Goal: Transaction & Acquisition: Purchase product/service

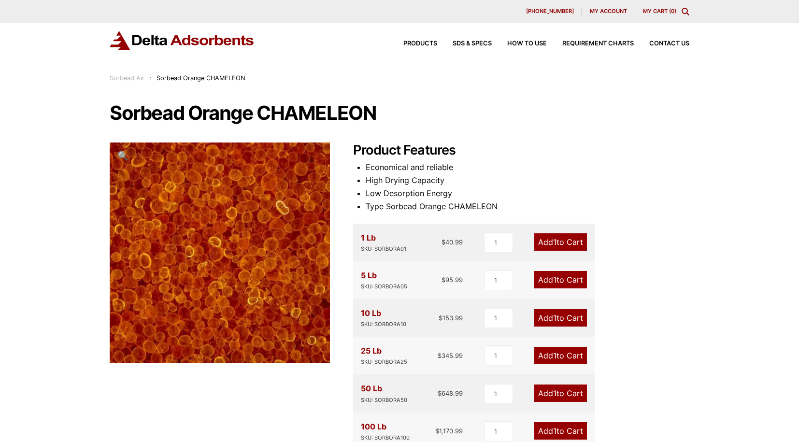
click at [558, 315] on link "Add 1 to Cart" at bounding box center [560, 317] width 53 height 17
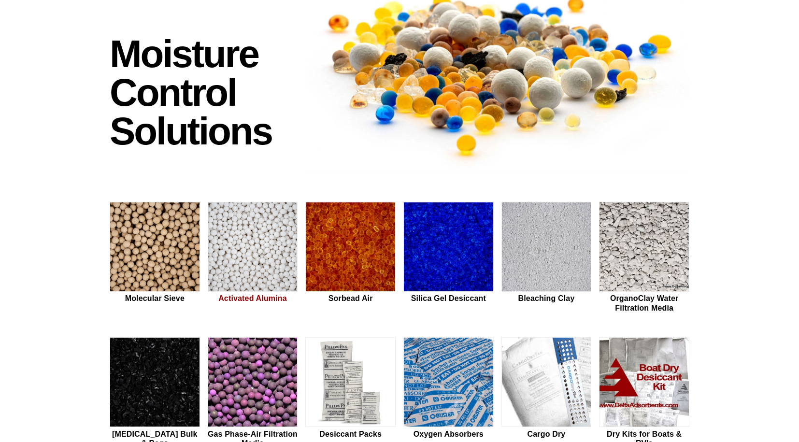
scroll to position [145, 0]
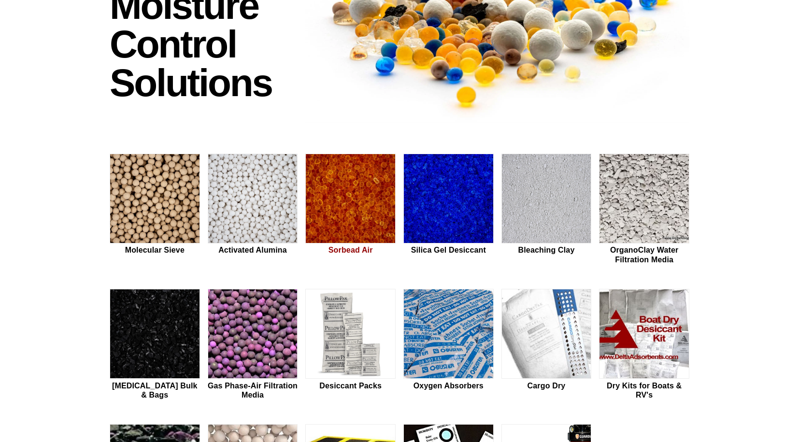
click at [335, 190] on img at bounding box center [350, 199] width 89 height 90
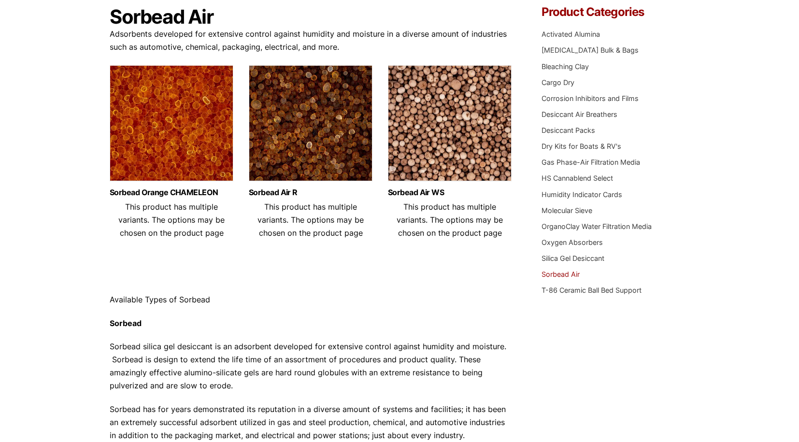
scroll to position [193, 0]
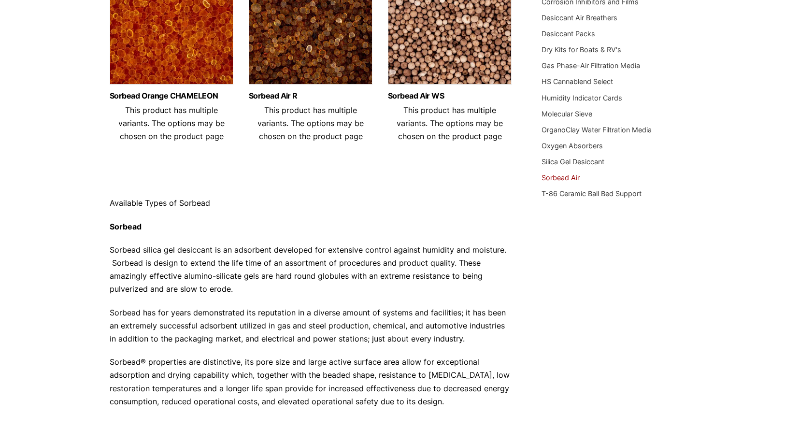
click at [187, 71] on img at bounding box center [172, 29] width 124 height 121
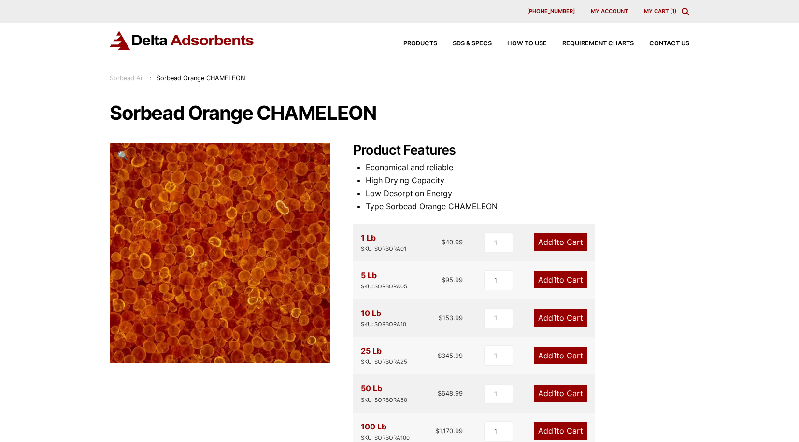
scroll to position [97, 0]
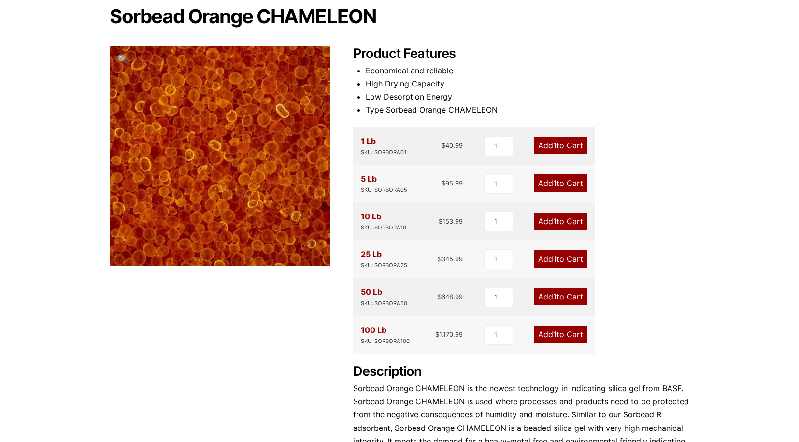
click at [558, 254] on link "Add 1 to Cart" at bounding box center [560, 258] width 53 height 17
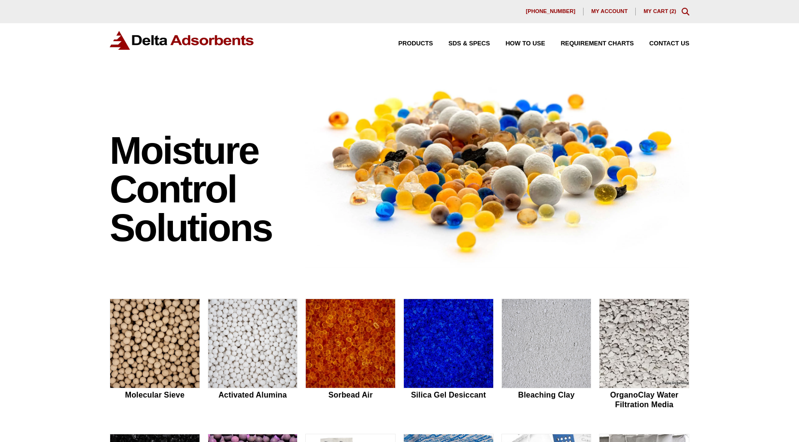
click at [669, 14] on div "630-980-5205 My account My Cart ( 2 )" at bounding box center [399, 12] width 579 height 8
click at [661, 11] on link "My Cart ( 2 )" at bounding box center [659, 11] width 33 height 6
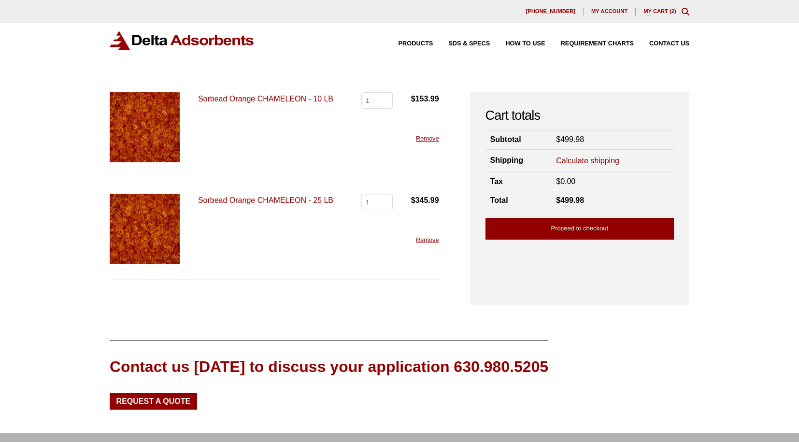
click at [584, 229] on link "Proceed to checkout" at bounding box center [579, 229] width 188 height 22
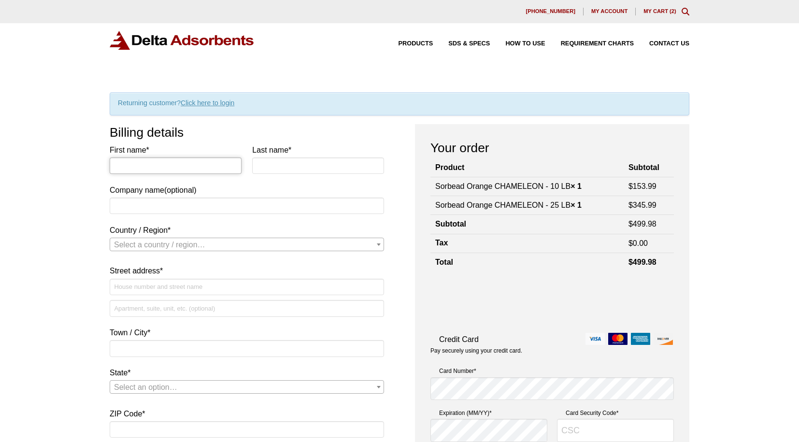
click at [141, 165] on input "First name *" at bounding box center [176, 165] width 132 height 16
type input "[PERSON_NAME]"
type input "Day"
type input "UCD VGL"
select select "US"
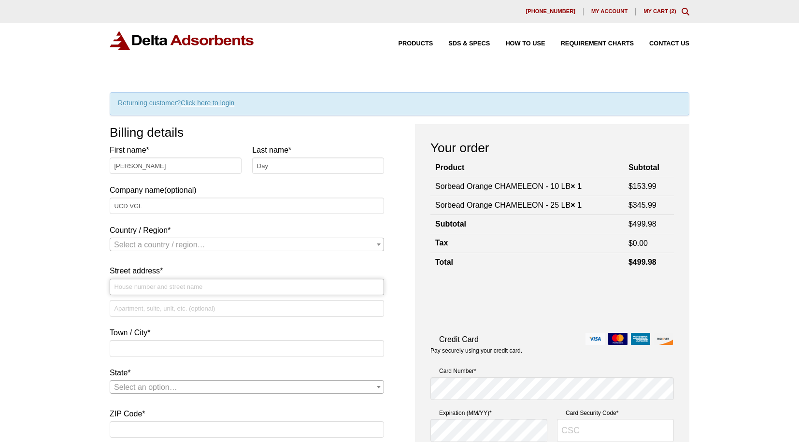
type input "[STREET_ADDRESS][PERSON_NAME]"
type input "[PERSON_NAME]"
type input "95616"
type input "5307527349"
type input "[EMAIL_ADDRESS][DOMAIN_NAME]"
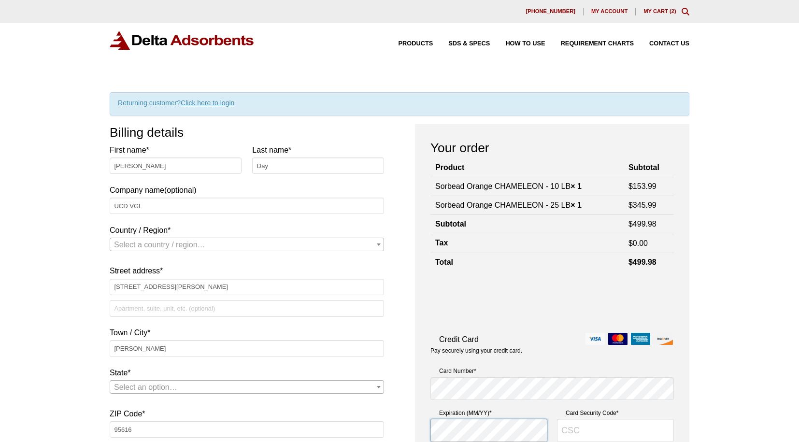
type input "683"
select select "US"
select select "CA"
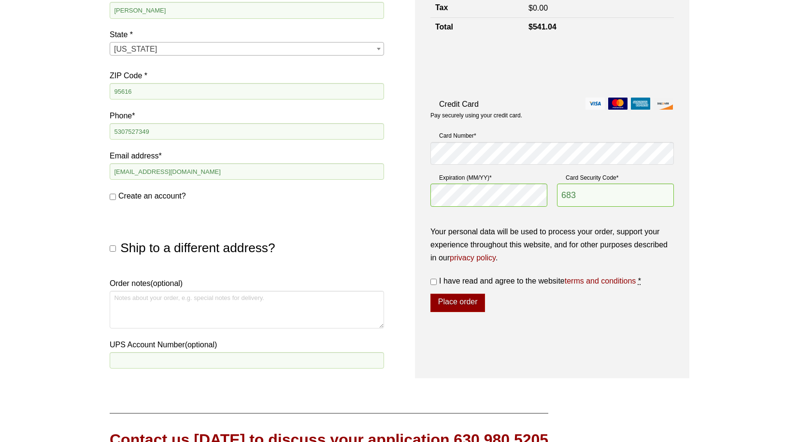
scroll to position [386, 0]
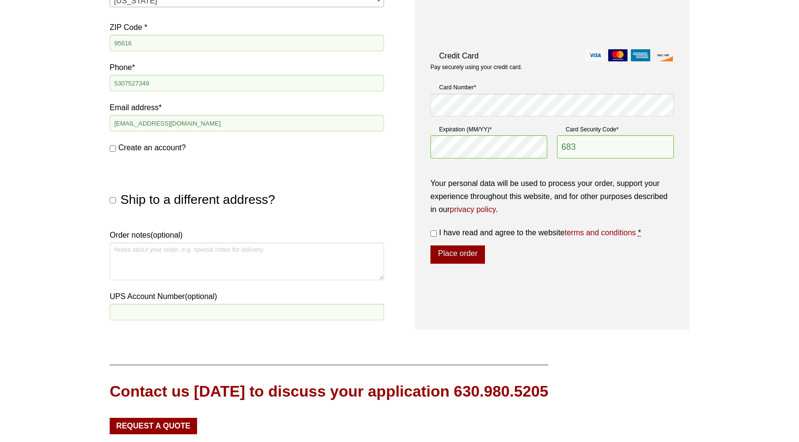
click at [115, 200] on input "Ship to a different address?" at bounding box center [113, 200] width 6 height 6
checkbox input "true"
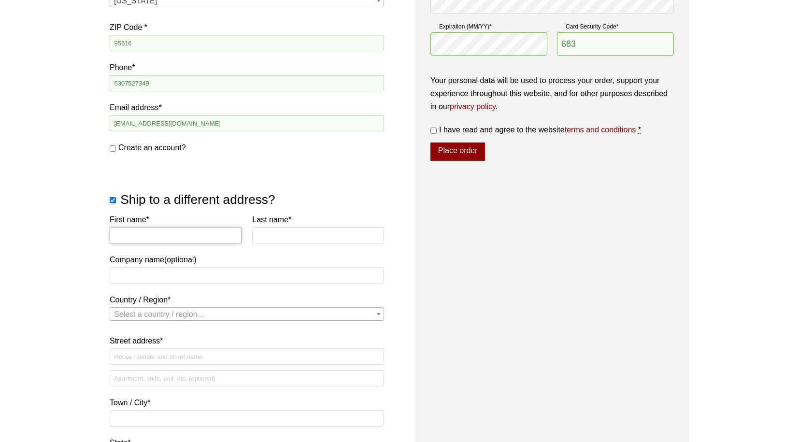
click at [131, 231] on input "First name *" at bounding box center [176, 235] width 132 height 16
type input "Stevi"
type input "Vanderzwan"
type input "UCD CCAH"
select select "US"
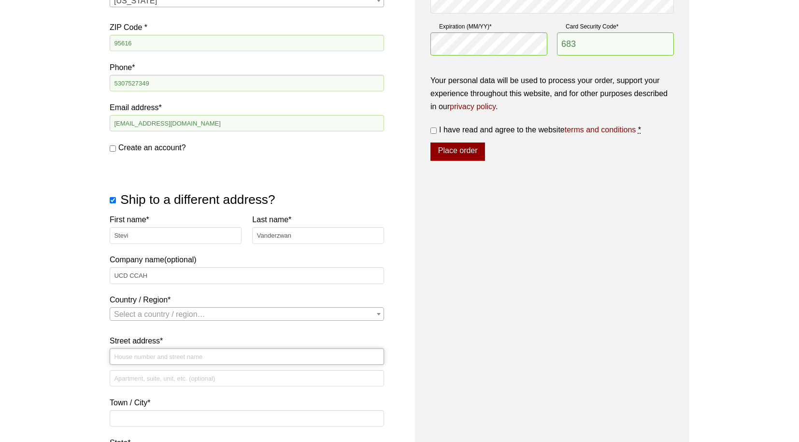
type input "1115 Vet Med Circle"
type input "CCAH - Room 248"
type input "Davis"
type input "95616"
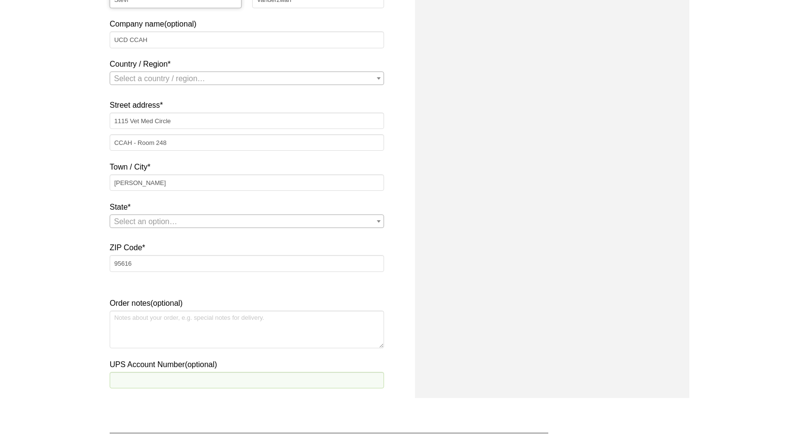
select select "US"
select select "CA"
select select "US"
select select "CA"
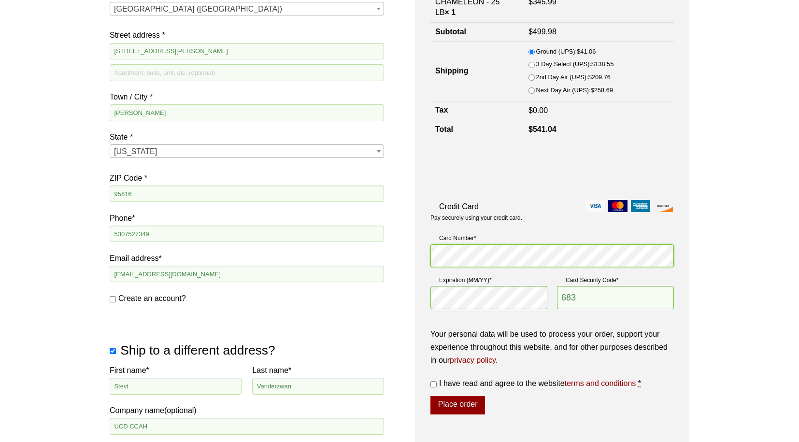
scroll to position [284, 0]
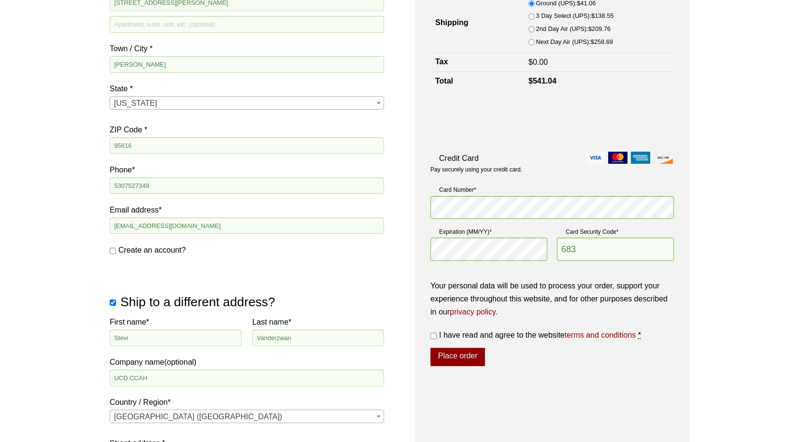
click at [437, 336] on label "I have read and agree to the website terms and conditions *" at bounding box center [551, 334] width 243 height 13
click at [437, 336] on input "I have read and agree to the website terms and conditions *" at bounding box center [433, 336] width 6 height 6
checkbox input "true"
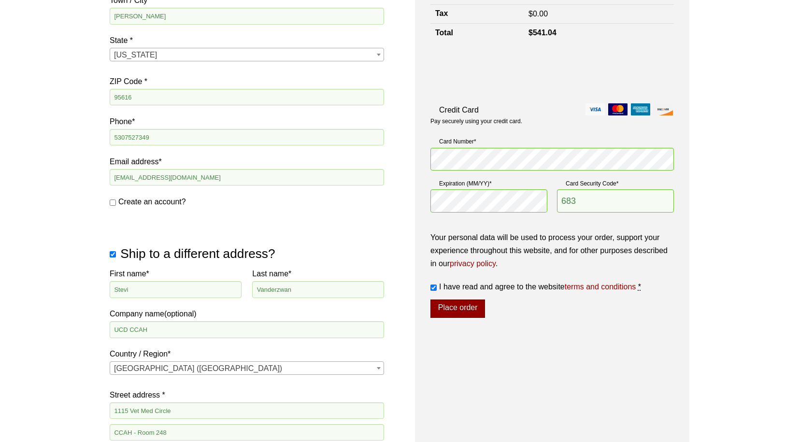
click at [452, 309] on button "Place order" at bounding box center [457, 308] width 55 height 18
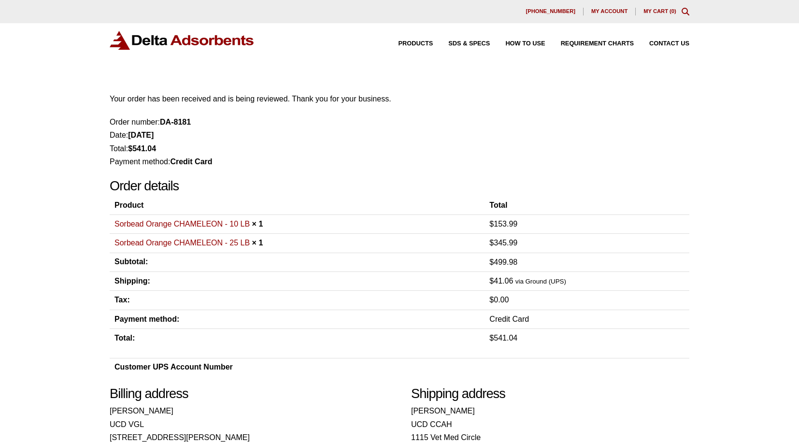
scroll to position [48, 0]
